Goal: Transaction & Acquisition: Obtain resource

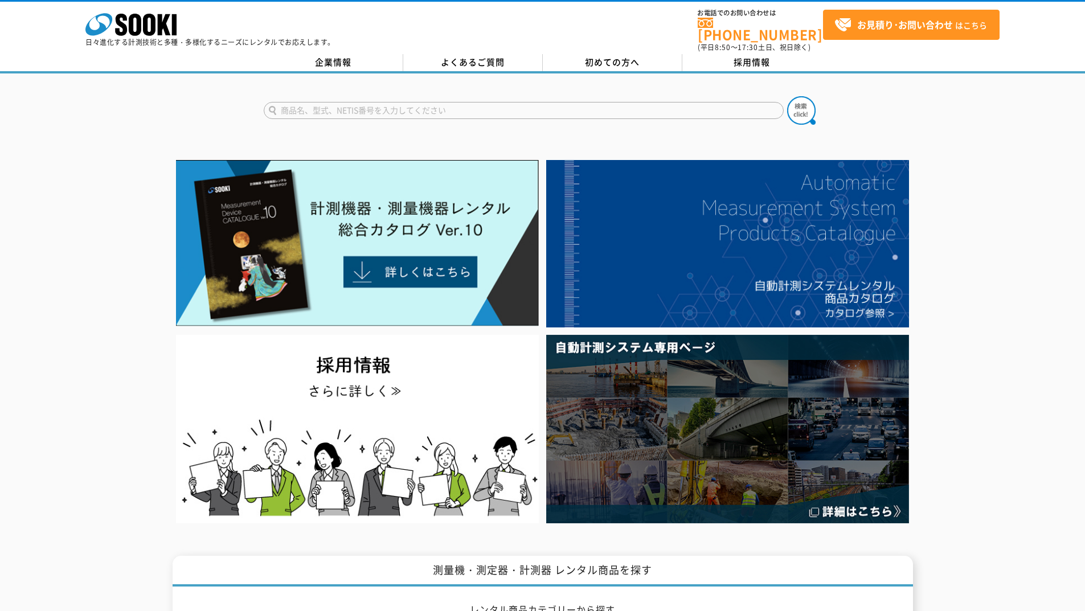
click at [575, 102] on input "text" at bounding box center [524, 110] width 520 height 17
type input "サインロイド"
click at [787, 96] on button at bounding box center [801, 110] width 28 height 28
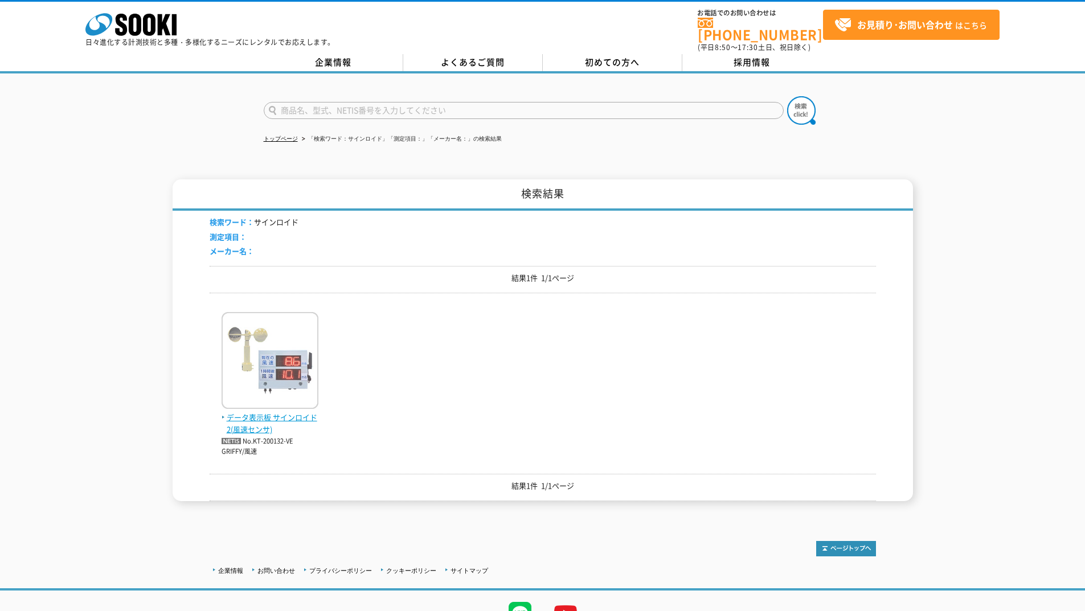
click at [301, 342] on img at bounding box center [270, 362] width 97 height 100
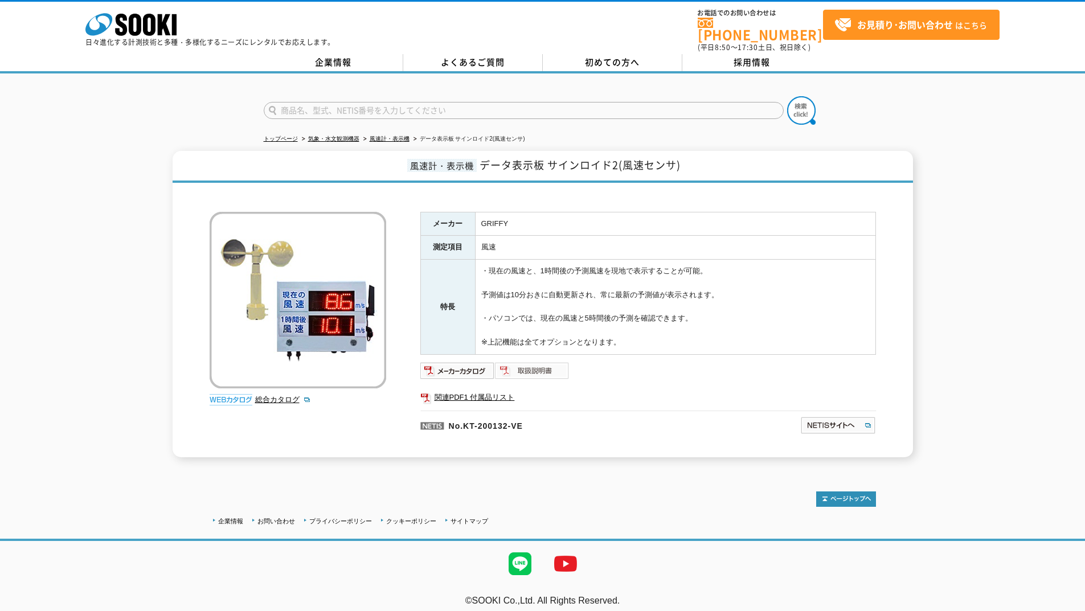
click at [541, 362] on img at bounding box center [532, 371] width 75 height 18
